Goal: Task Accomplishment & Management: Manage account settings

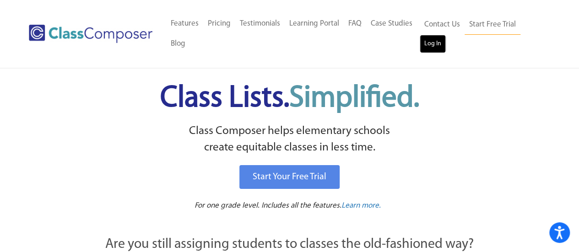
click at [430, 45] on link "Log In" at bounding box center [432, 44] width 26 height 18
